Goal: Ask a question

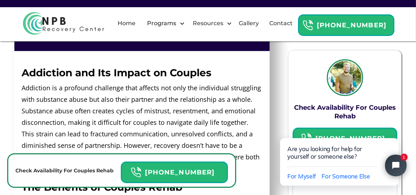
scroll to position [396, 0]
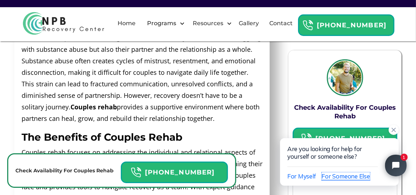
click at [335, 176] on span "For Someone Else" at bounding box center [346, 176] width 48 height 8
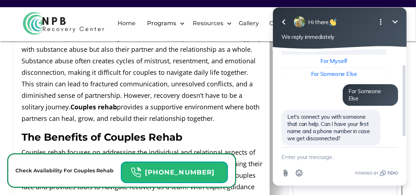
scroll to position [19, 0]
click at [296, 154] on textarea "New message" at bounding box center [339, 157] width 117 height 19
click at [300, 158] on textarea "New message" at bounding box center [339, 157] width 117 height 19
type textarea "where are you located"
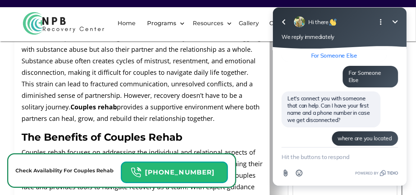
scroll to position [88, 0]
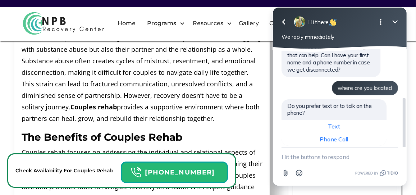
click at [331, 123] on span "Text" at bounding box center [334, 126] width 12 height 7
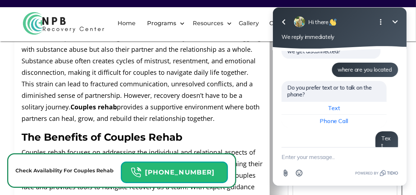
click at [288, 158] on textarea "New message" at bounding box center [339, 157] width 117 height 19
type textarea "where are you located"
click at [392, 158] on icon "button" at bounding box center [394, 157] width 6 height 6
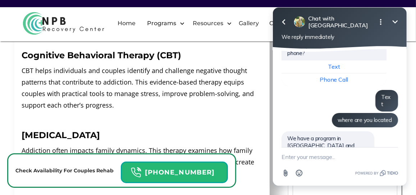
scroll to position [1151, 0]
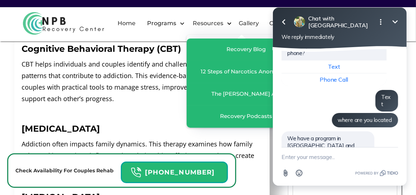
click at [217, 20] on div "Resources" at bounding box center [210, 23] width 47 height 23
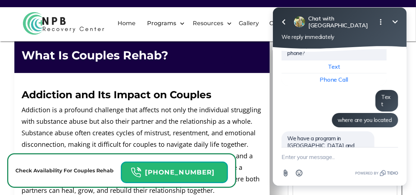
scroll to position [360, 0]
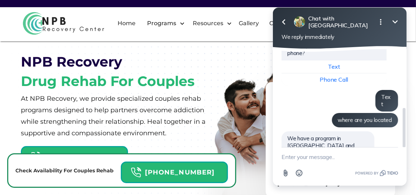
scroll to position [36, 0]
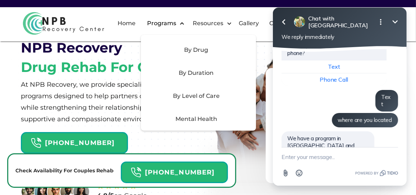
click at [187, 20] on div "Programs" at bounding box center [164, 23] width 46 height 23
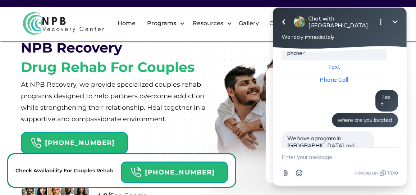
click at [409, 16] on html "Go back Chat with North Palm Beach Recovery Center Minimize Open options We rep…" at bounding box center [339, 97] width 153 height 195
click at [380, 22] on icon "Open options" at bounding box center [380, 22] width 9 height 9
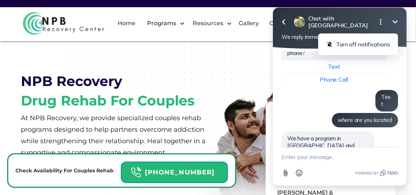
scroll to position [0, 0]
